Goal: Task Accomplishment & Management: Manage account settings

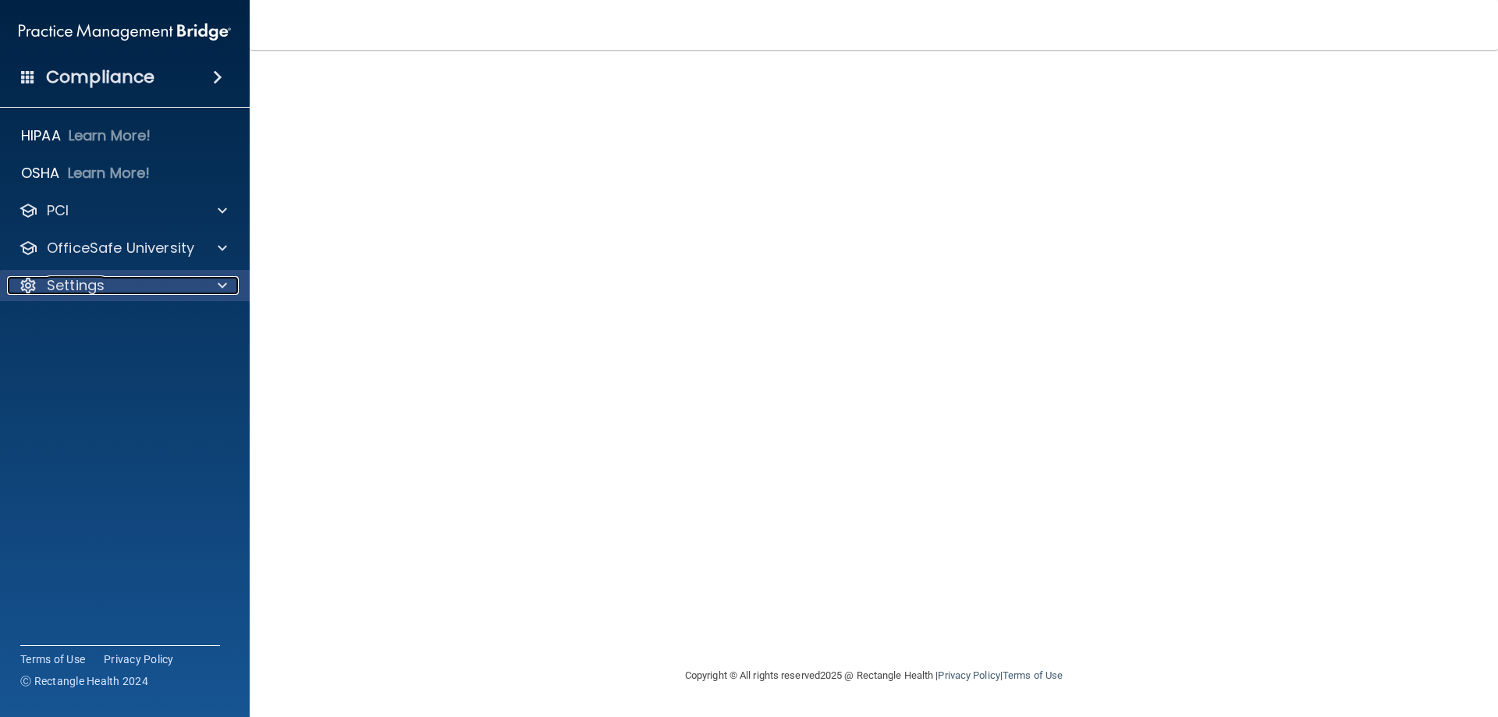
click at [78, 282] on p "Settings" at bounding box center [76, 285] width 58 height 19
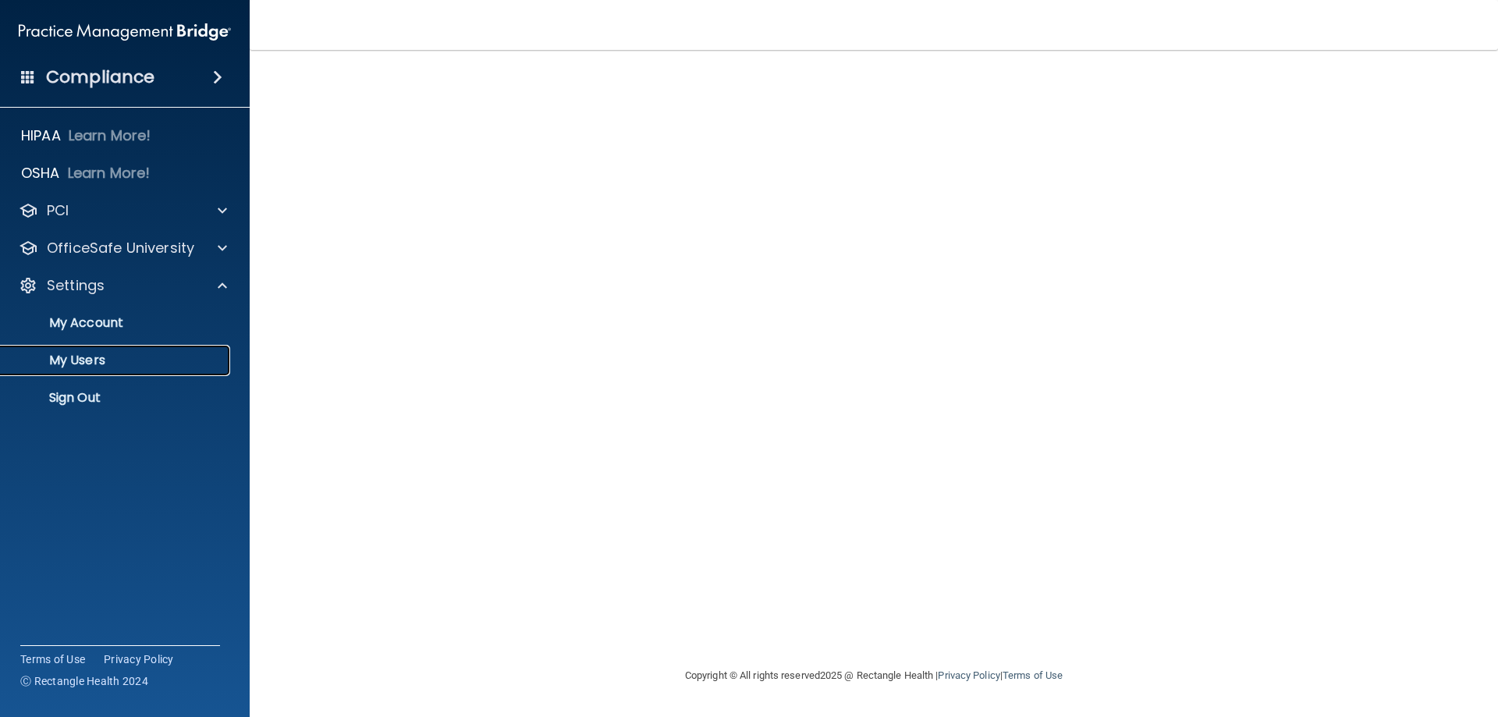
click at [83, 362] on p "My Users" at bounding box center [116, 361] width 213 height 16
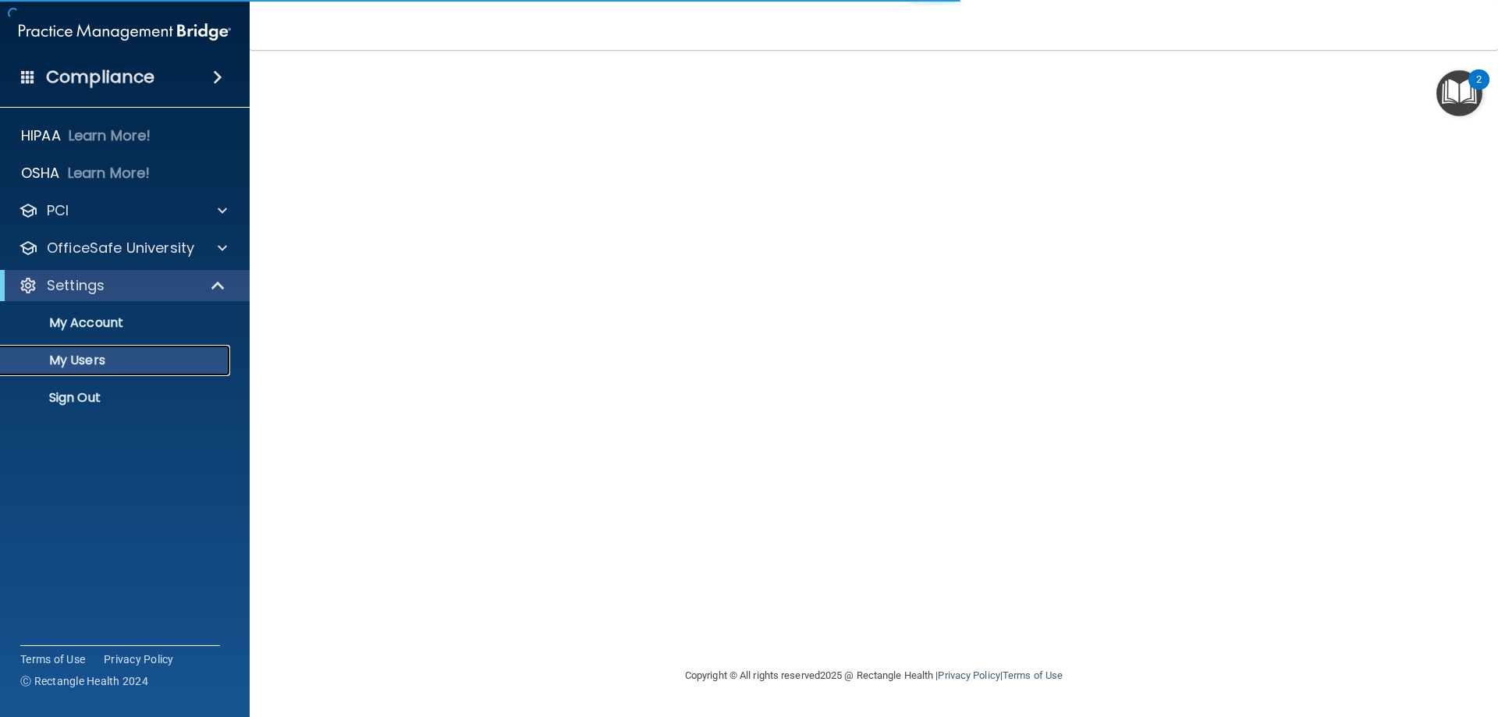
select select "20"
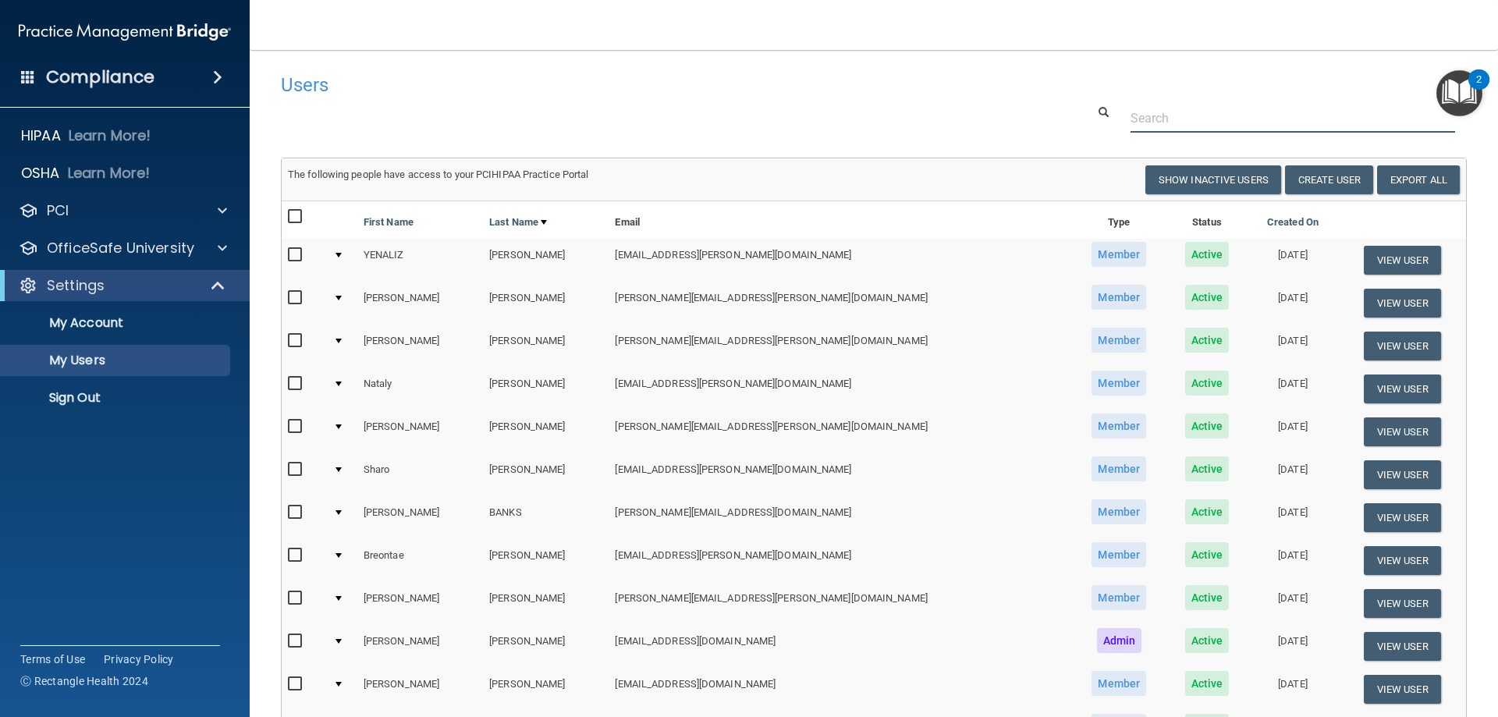
click at [1167, 122] on input "text" at bounding box center [1293, 118] width 325 height 29
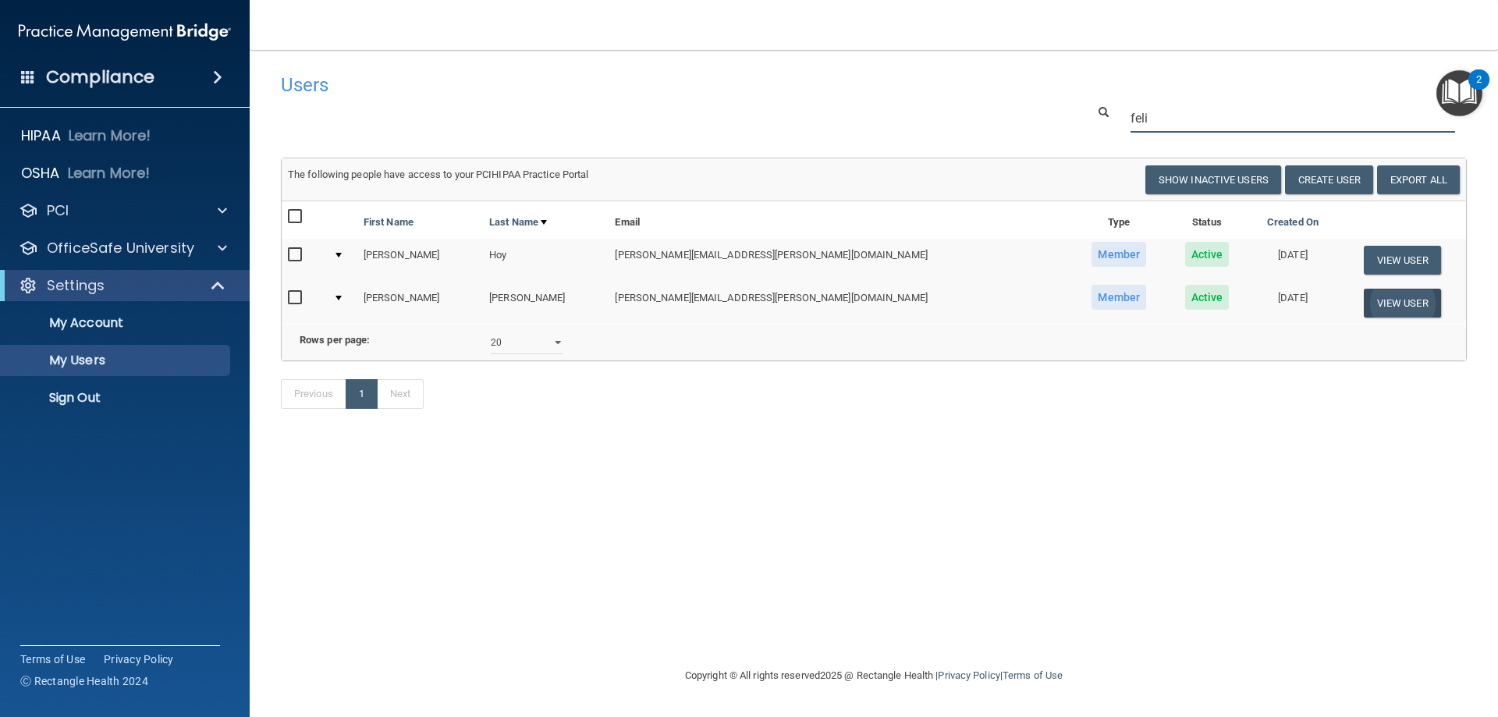
type input "feli"
click at [1381, 300] on button "View User" at bounding box center [1402, 303] width 77 height 29
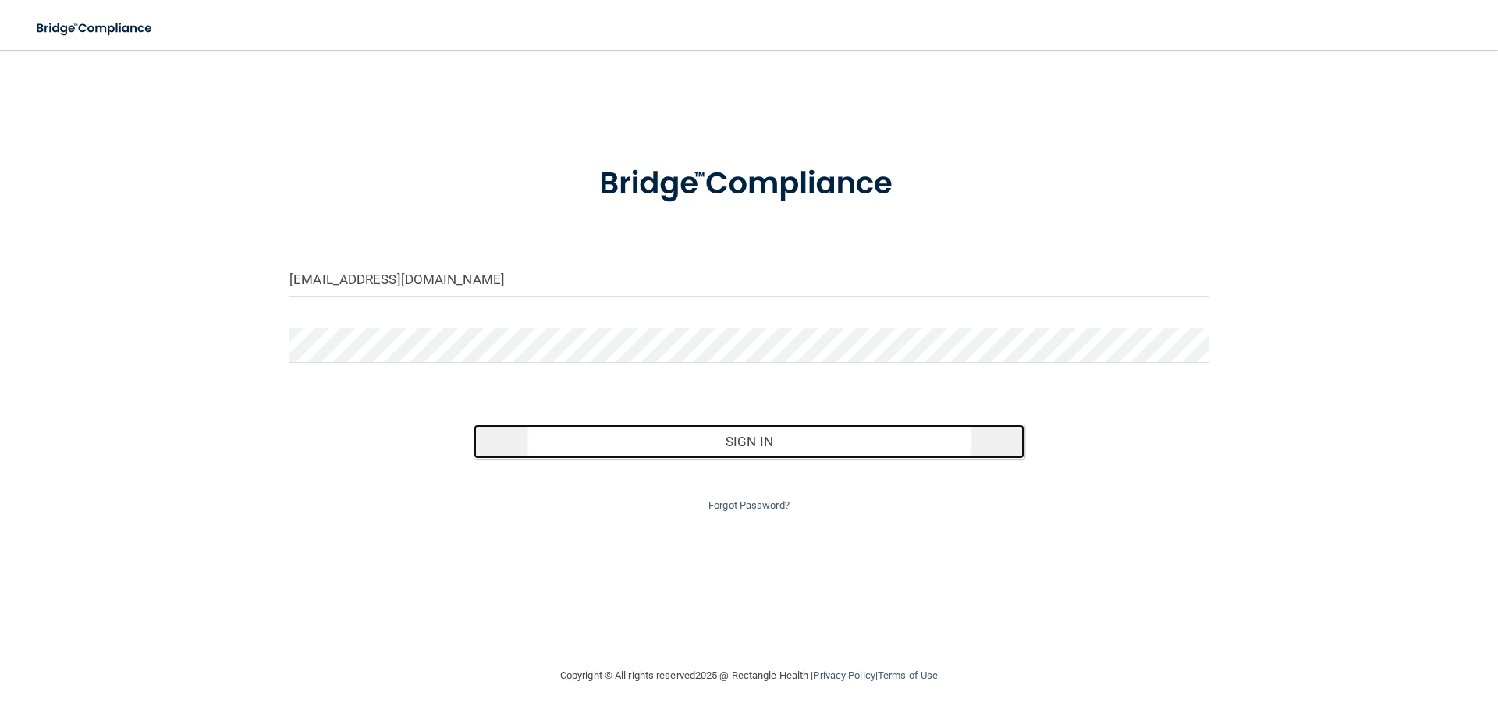
click at [747, 442] on button "Sign In" at bounding box center [750, 441] width 552 height 34
